Goal: Information Seeking & Learning: Learn about a topic

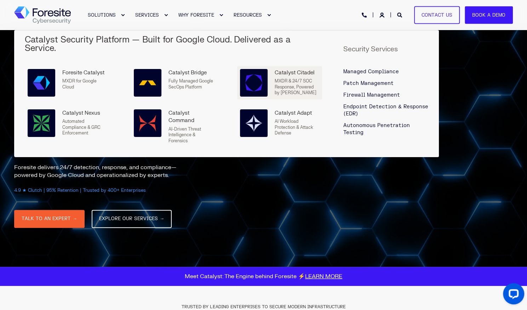
click at [285, 69] on div "Catalyst Citadel" at bounding box center [297, 72] width 45 height 7
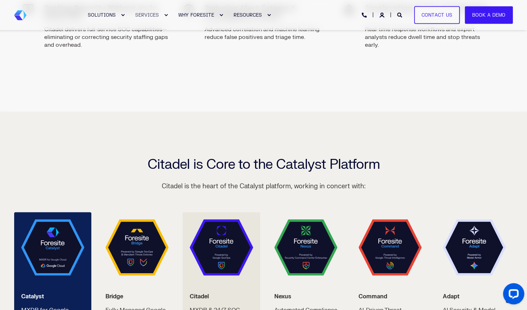
scroll to position [1187, 0]
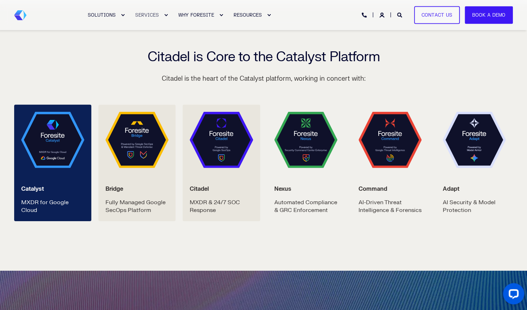
click at [138, 120] on img at bounding box center [136, 140] width 63 height 56
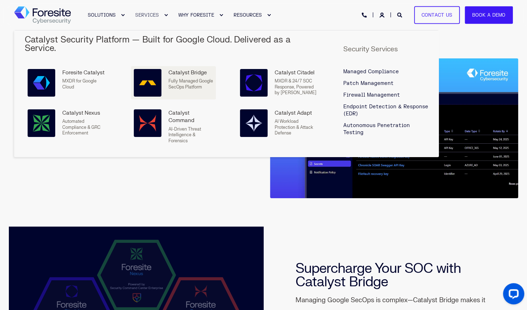
click at [201, 78] on p "Fully Managed Google SecOps Platform" at bounding box center [190, 84] width 45 height 12
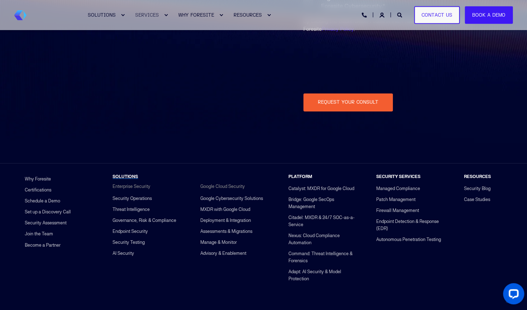
scroll to position [1665, 0]
